Goal: Transaction & Acquisition: Purchase product/service

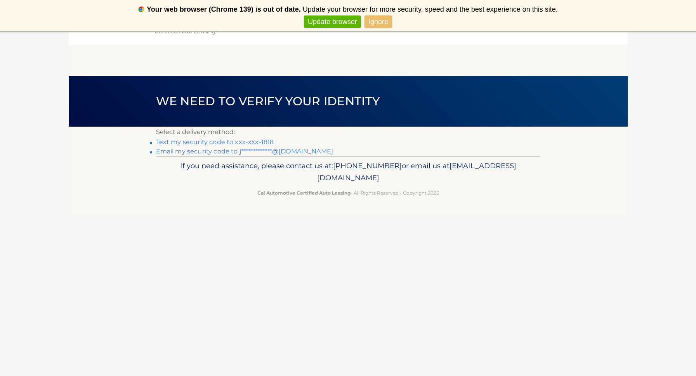
click at [218, 142] on link "Text my security code to xxx-xxx-1818" at bounding box center [215, 141] width 118 height 7
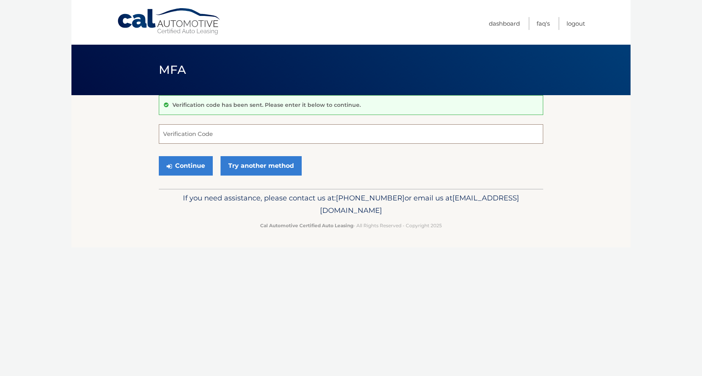
click at [189, 135] on input "Verification Code" at bounding box center [351, 133] width 385 height 19
type input "175876"
click at [108, 143] on section "Verification code has been sent. Please enter it below to continue. 175876 Veri…" at bounding box center [350, 142] width 559 height 94
click at [175, 166] on button "Continue" at bounding box center [186, 165] width 54 height 19
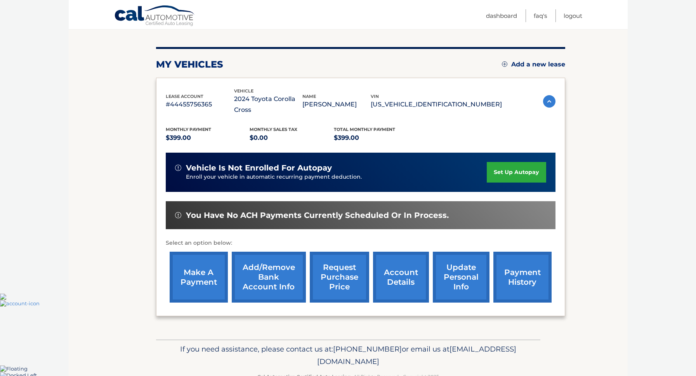
scroll to position [95, 0]
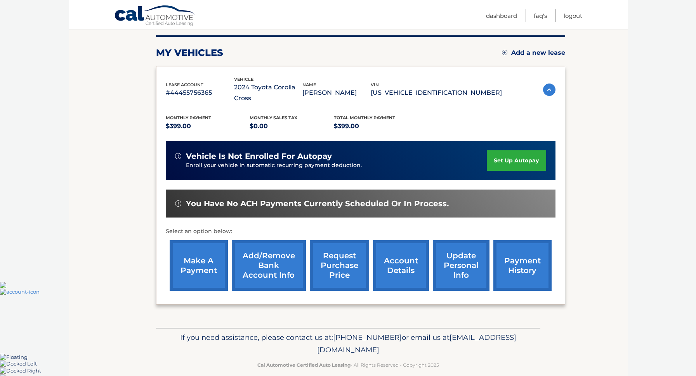
click at [199, 261] on link "make a payment" at bounding box center [199, 265] width 58 height 51
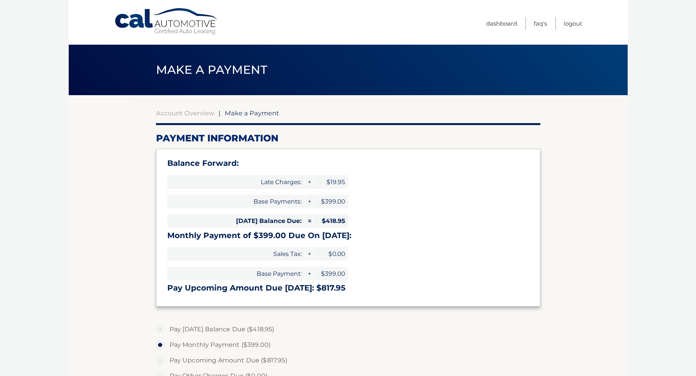
select select "MjFlNGNmOGUtNjBlYy00ODAzLWE4NjctZjkyNTAyNDFmZmVl"
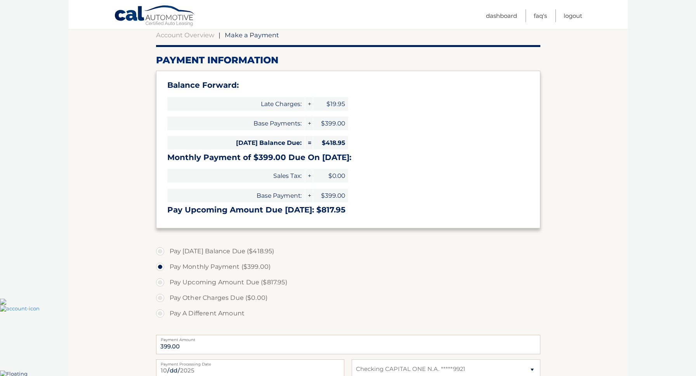
scroll to position [116, 0]
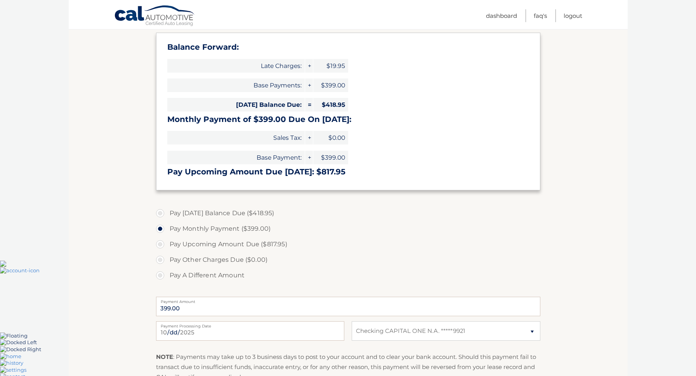
click at [157, 215] on label "Pay Today's Balance Due ($418.95)" at bounding box center [348, 213] width 385 height 16
click at [159, 215] on input "Pay Today's Balance Due ($418.95)" at bounding box center [163, 211] width 8 height 12
radio input "true"
type input "418.95"
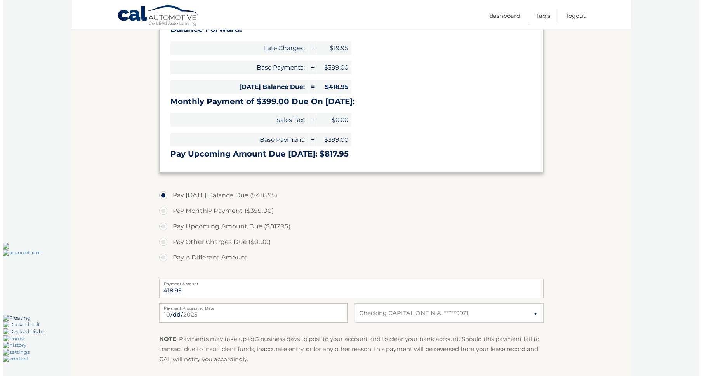
scroll to position [231, 0]
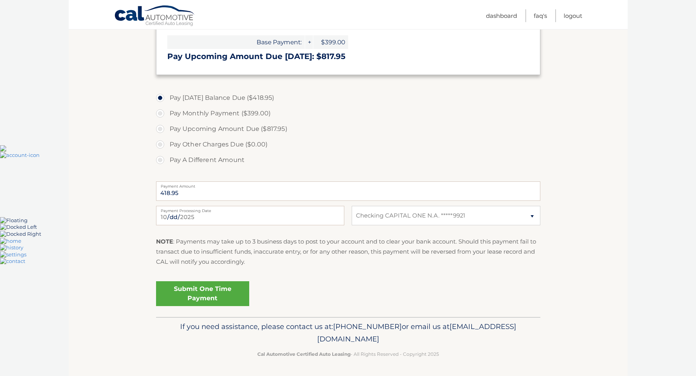
click at [203, 298] on link "Submit One Time Payment" at bounding box center [202, 293] width 93 height 25
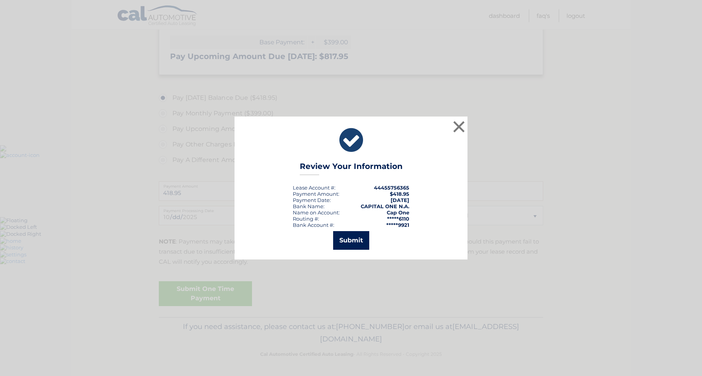
click at [356, 231] on button "Submit" at bounding box center [351, 240] width 36 height 19
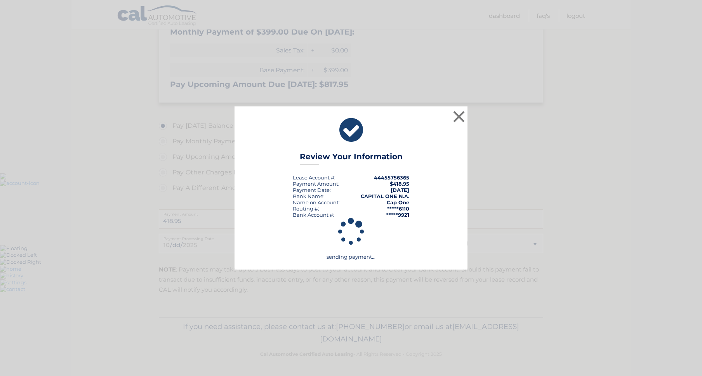
scroll to position [204, 0]
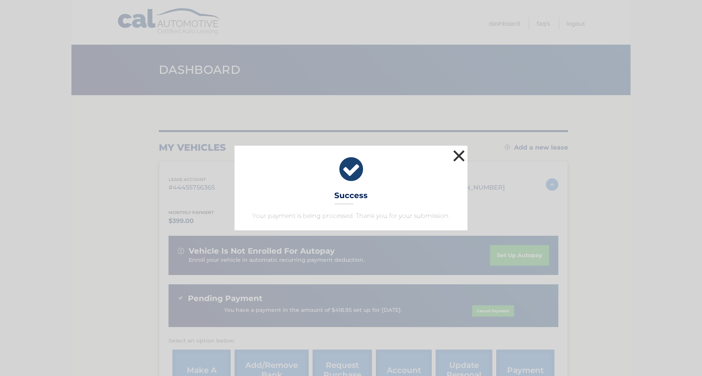
click at [451, 156] on button "×" at bounding box center [459, 156] width 16 height 16
